Goal: Task Accomplishment & Management: Manage account settings

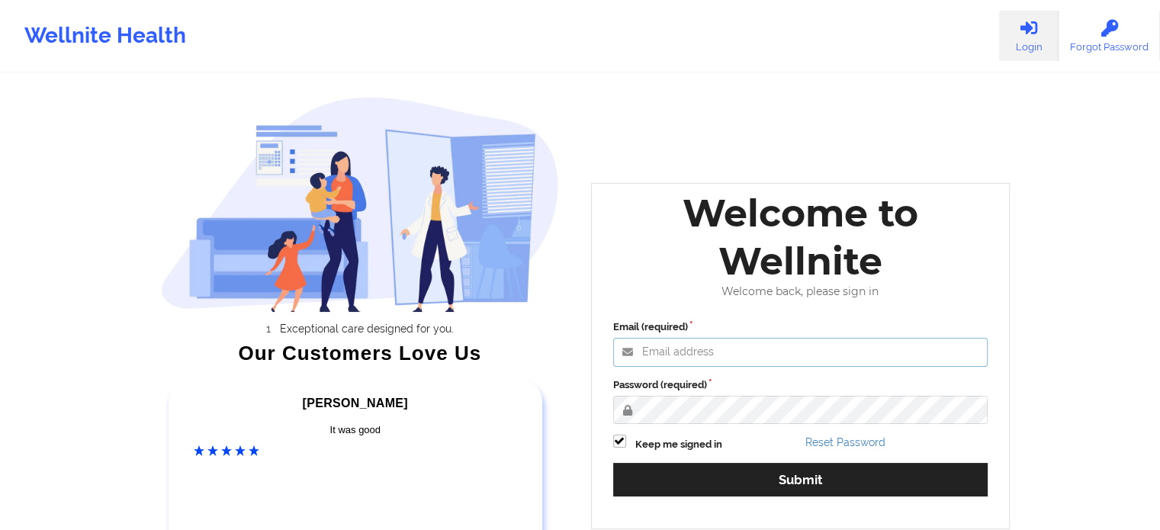
click at [784, 342] on input "Email (required)" at bounding box center [800, 352] width 375 height 29
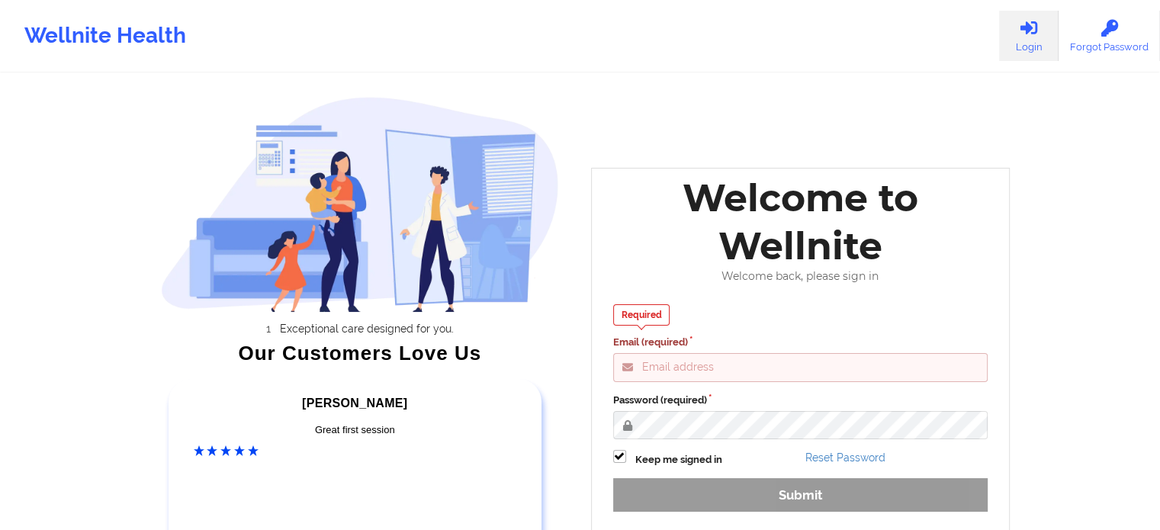
type input "[EMAIL_ADDRESS][DOMAIN_NAME]"
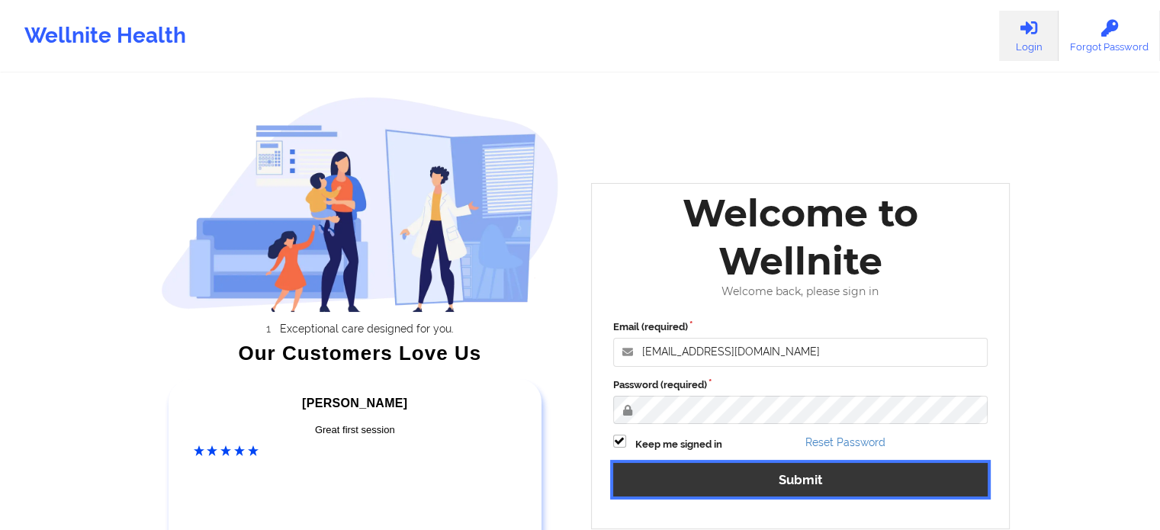
click at [797, 484] on button "Submit" at bounding box center [800, 479] width 375 height 33
